Goal: Task Accomplishment & Management: Use online tool/utility

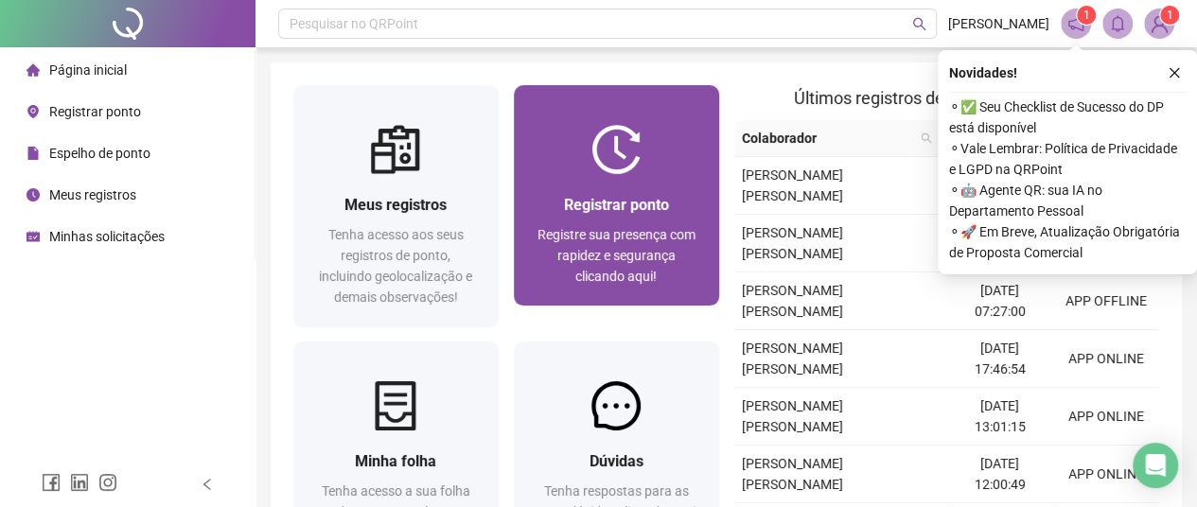
click at [572, 165] on div at bounding box center [616, 149] width 205 height 49
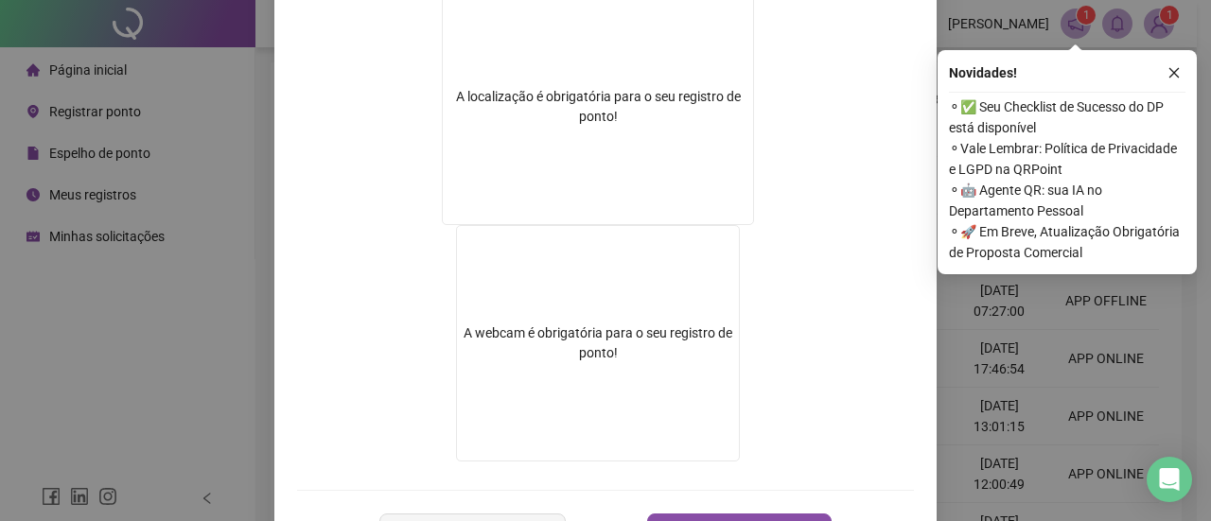
scroll to position [390, 0]
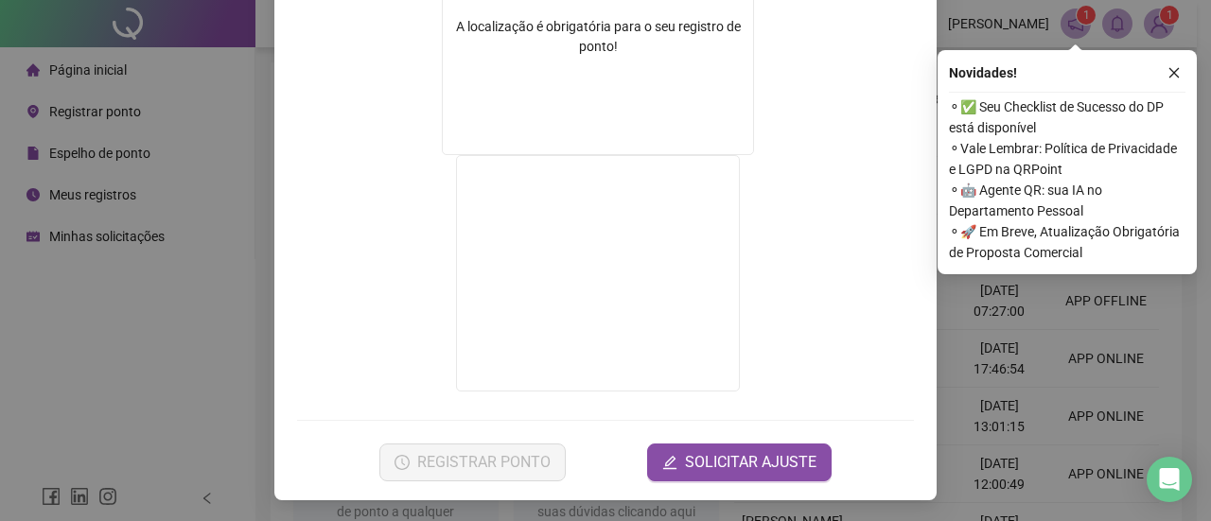
click at [595, 390] on video at bounding box center [598, 273] width 284 height 237
